Goal: Navigation & Orientation: Understand site structure

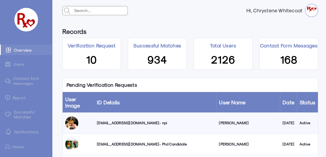
click at [22, 113] on link "Successful Matches" at bounding box center [26, 113] width 52 height 15
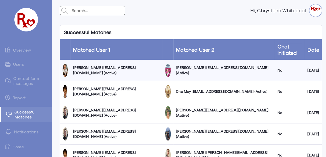
click at [20, 62] on link "Users" at bounding box center [26, 64] width 52 height 10
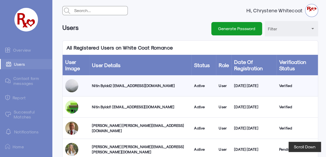
click at [20, 50] on link "Overview" at bounding box center [26, 49] width 52 height 10
